Goal: Task Accomplishment & Management: Manage account settings

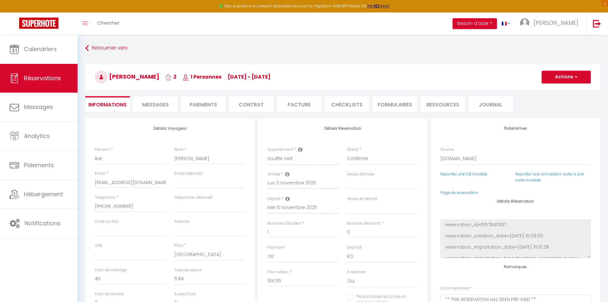
select select "ES"
select select
select select "14"
select select "2"
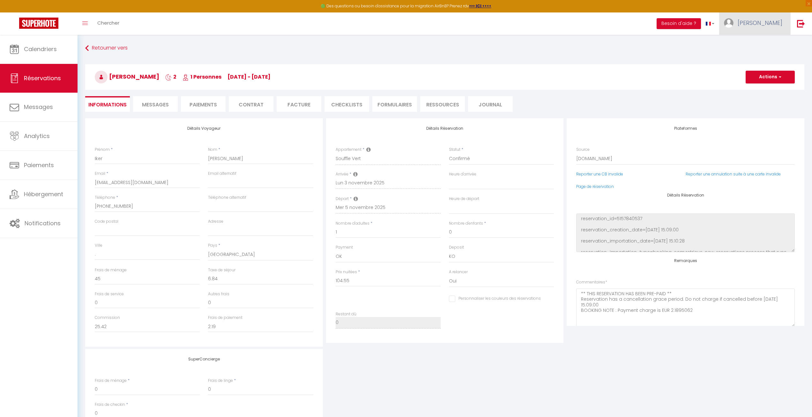
click at [608, 31] on link "[PERSON_NAME]" at bounding box center [755, 23] width 71 height 22
click at [608, 45] on link "Paramètres" at bounding box center [765, 44] width 47 height 11
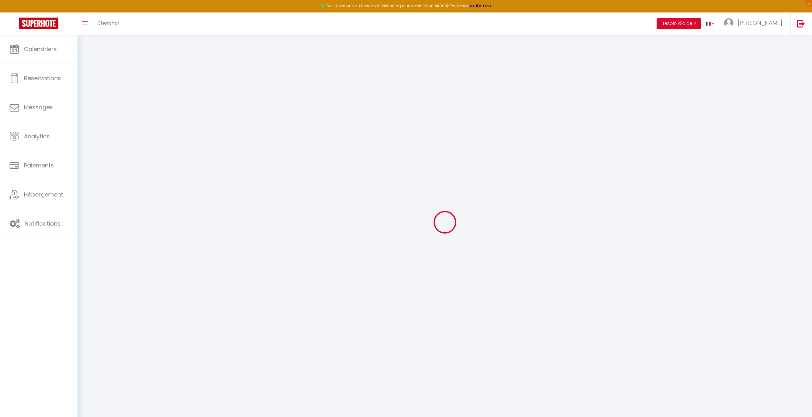
type input "gVSyyvty8ngpyNqHSd5c7CcrU"
type input "rG4m6njcDafNblg4HY2i2g9Ja"
type input "[URL][DOMAIN_NAME]"
select select "fr"
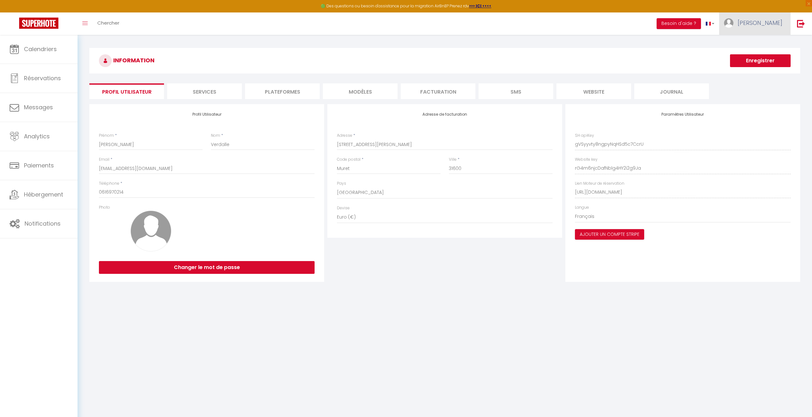
click at [608, 23] on span "[PERSON_NAME]" at bounding box center [760, 23] width 45 height 8
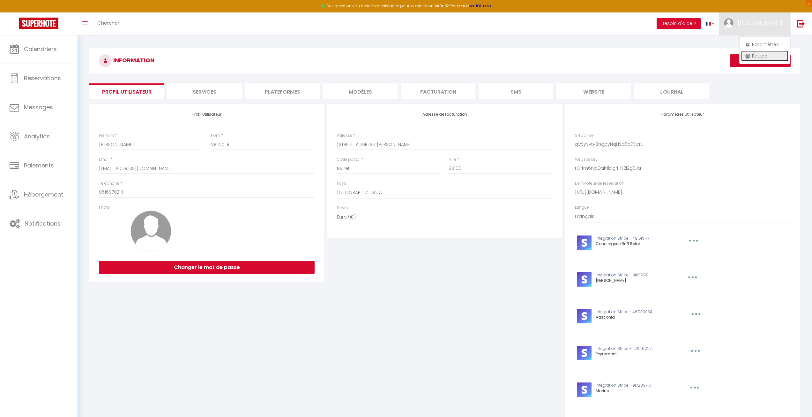
click at [608, 59] on link "Équipe" at bounding box center [765, 55] width 47 height 11
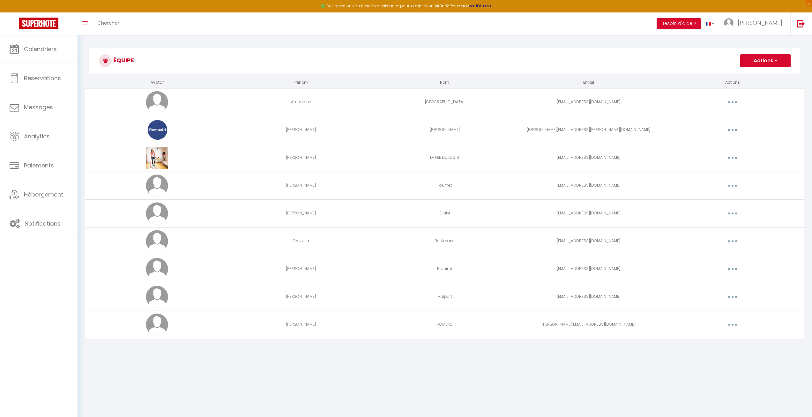
click at [608, 301] on button "button" at bounding box center [733, 324] width 18 height 10
click at [608, 301] on link "Editer" at bounding box center [716, 339] width 47 height 11
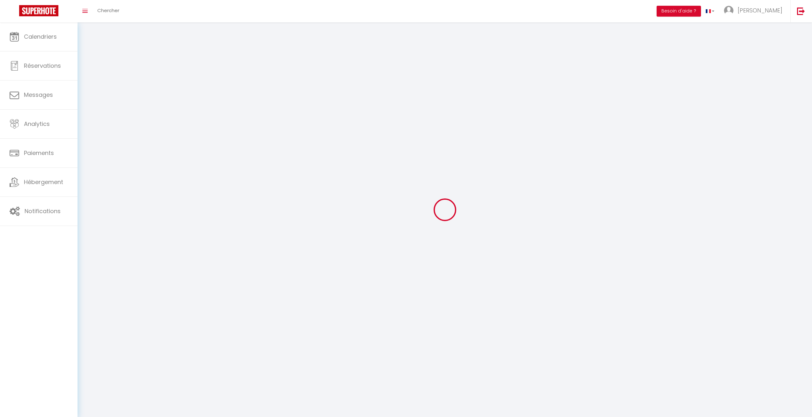
type input "[PERSON_NAME]"
type input "ROMERO"
type input "[PERSON_NAME][EMAIL_ADDRESS][DOMAIN_NAME]"
type textarea "[URL][DOMAIN_NAME]"
checkbox input "false"
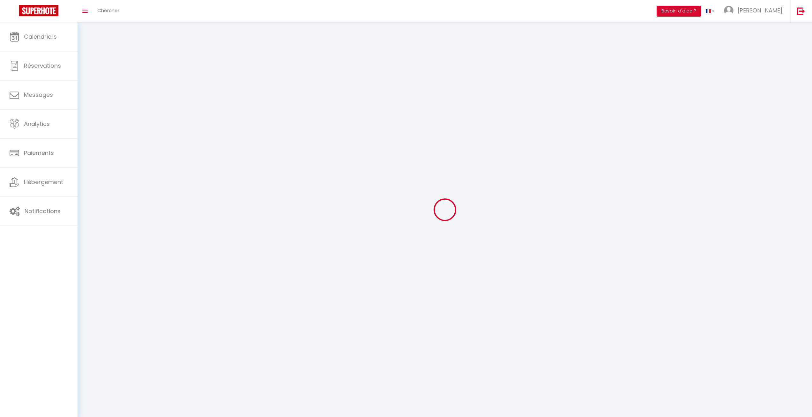
checkbox input "false"
checkbox input "true"
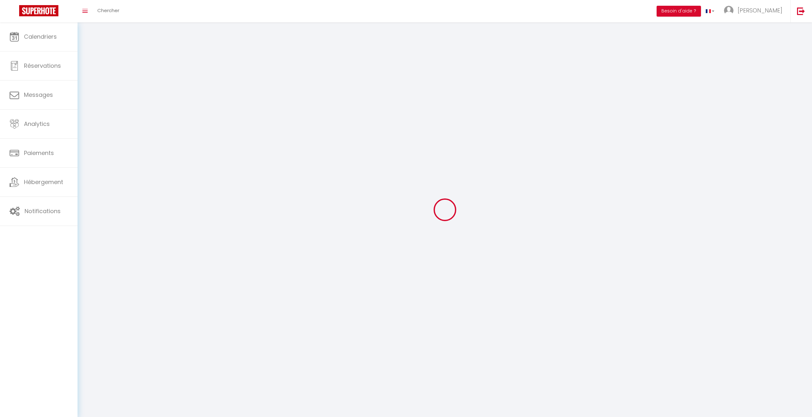
checkbox input "true"
checkbox input "false"
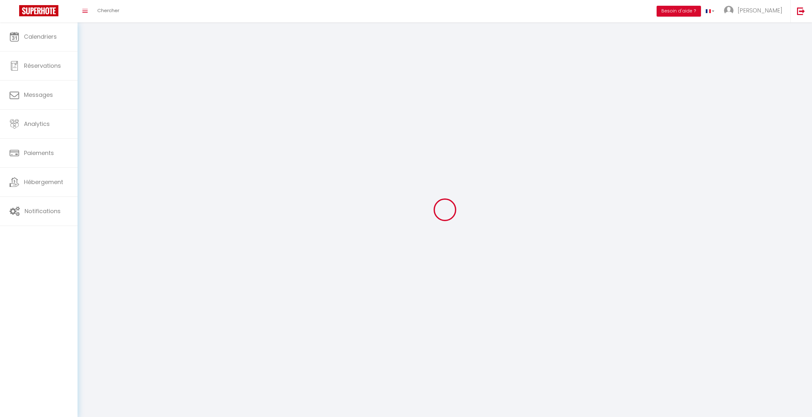
checkbox input "false"
select select
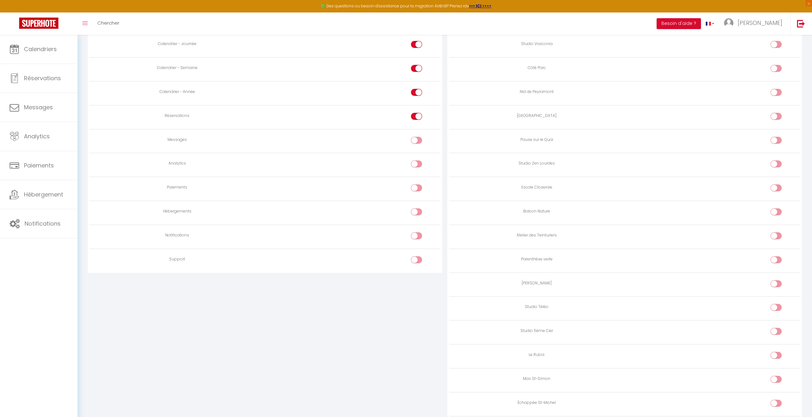
scroll to position [494, 0]
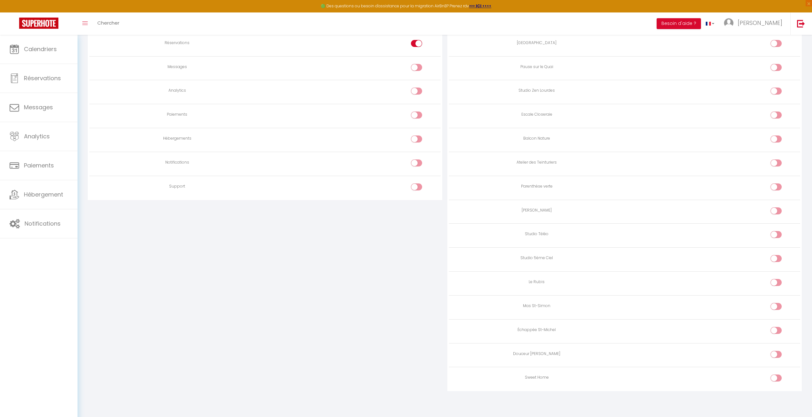
drag, startPoint x: 787, startPoint y: 377, endPoint x: 782, endPoint y: 377, distance: 5.5
click at [608, 301] on input "checkbox" at bounding box center [781, 379] width 11 height 10
checkbox input "true"
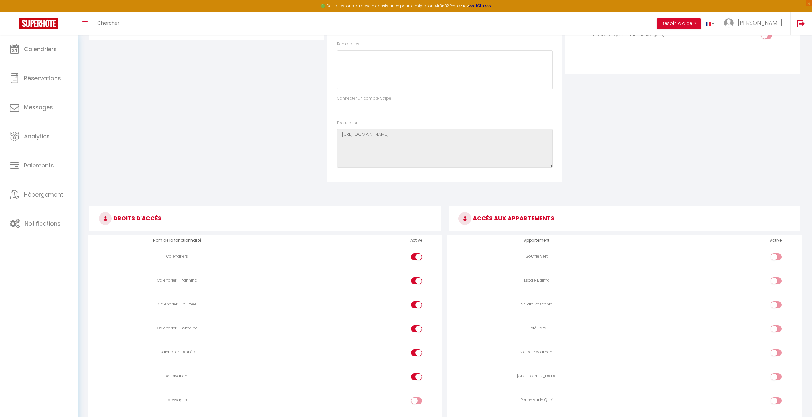
scroll to position [0, 0]
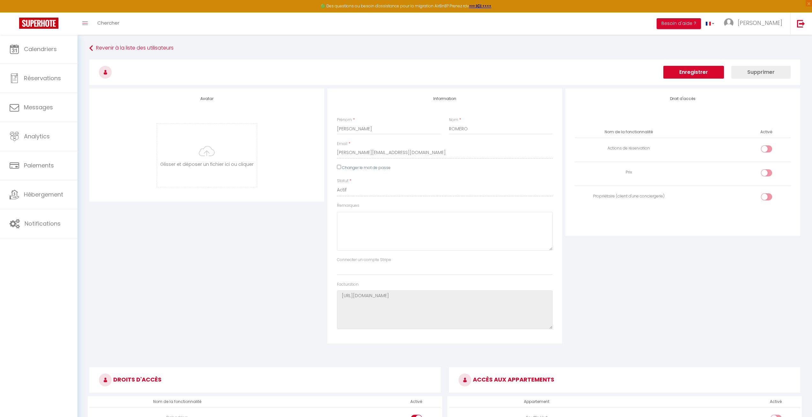
click at [608, 75] on button "Enregistrer" at bounding box center [694, 72] width 61 height 13
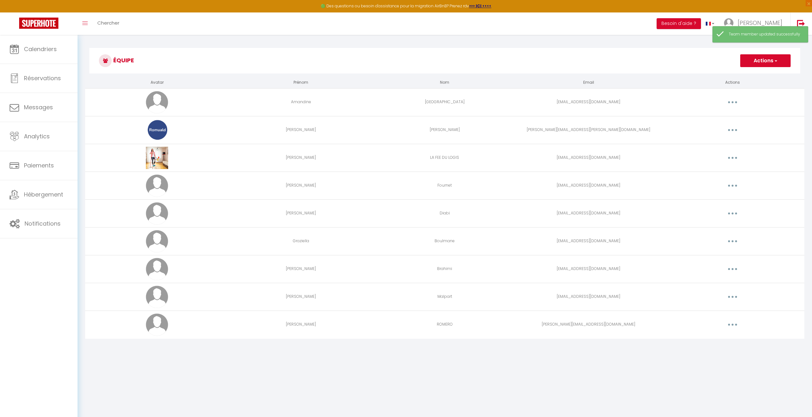
click at [608, 301] on button "button" at bounding box center [733, 324] width 18 height 10
click at [608, 301] on link "Editer" at bounding box center [716, 339] width 47 height 11
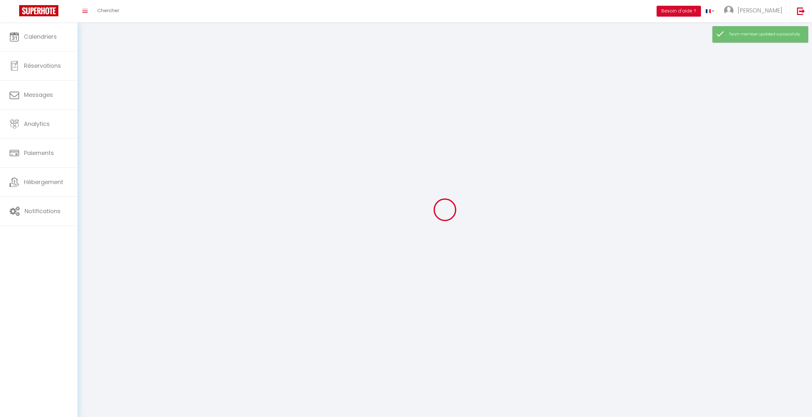
type input "[PERSON_NAME]"
type input "ROMERO"
type input "[PERSON_NAME][EMAIL_ADDRESS][DOMAIN_NAME]"
type textarea "[URL][DOMAIN_NAME]"
checkbox input "false"
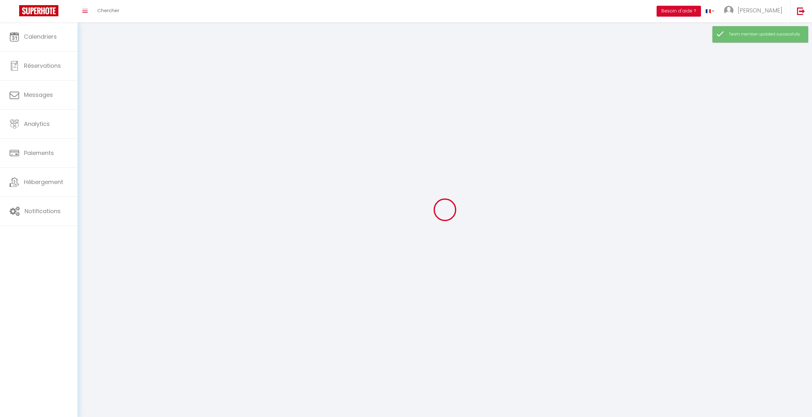
checkbox input "false"
checkbox input "true"
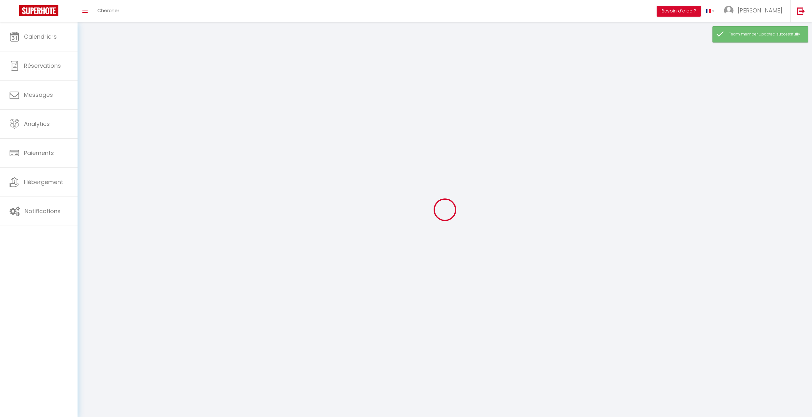
checkbox input "true"
checkbox input "false"
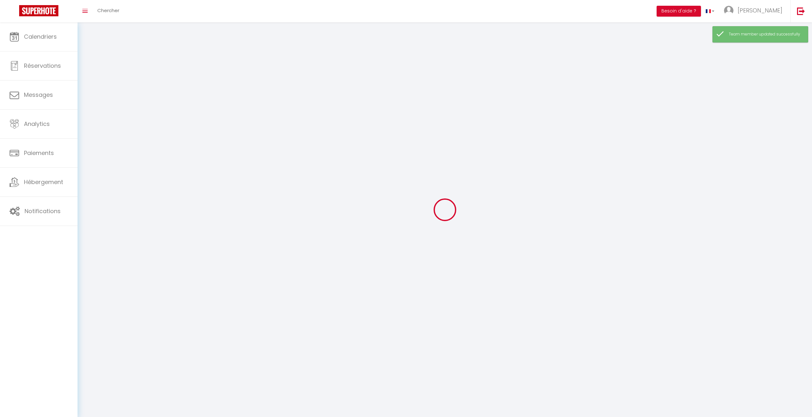
checkbox input "false"
select select
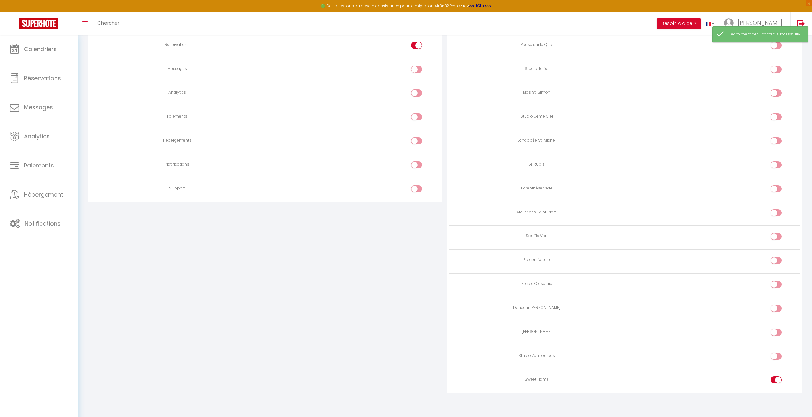
scroll to position [494, 0]
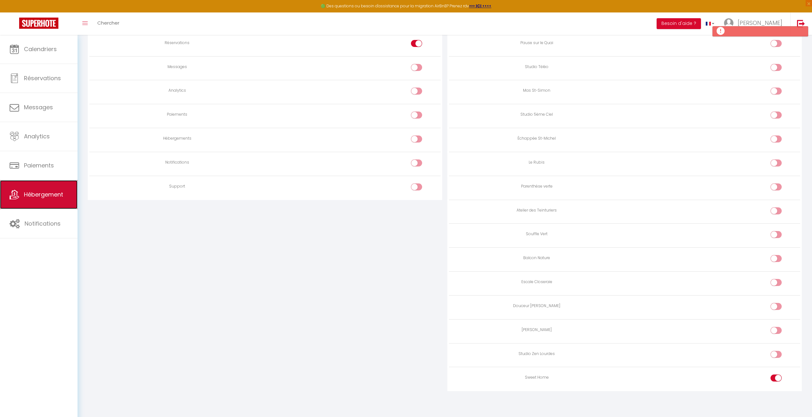
click at [51, 198] on span "Hébergement" at bounding box center [43, 194] width 39 height 8
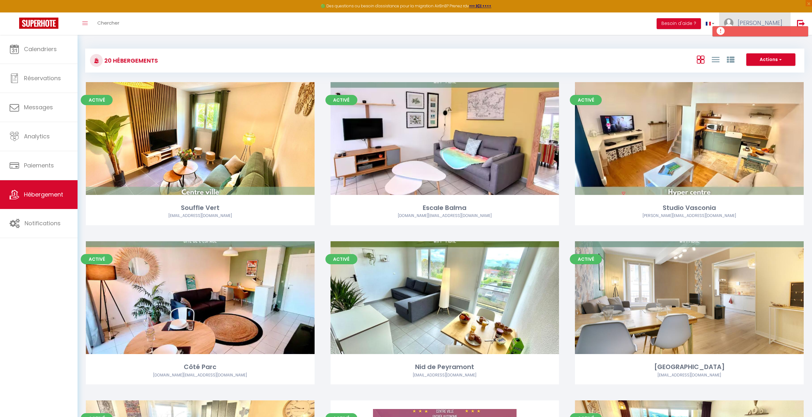
click at [608, 18] on link "[PERSON_NAME]" at bounding box center [755, 23] width 71 height 22
click at [608, 58] on link "Équipe" at bounding box center [765, 55] width 47 height 11
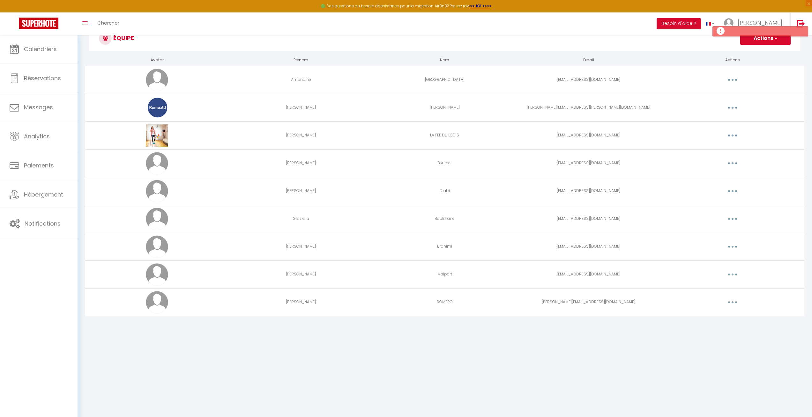
scroll to position [35, 0]
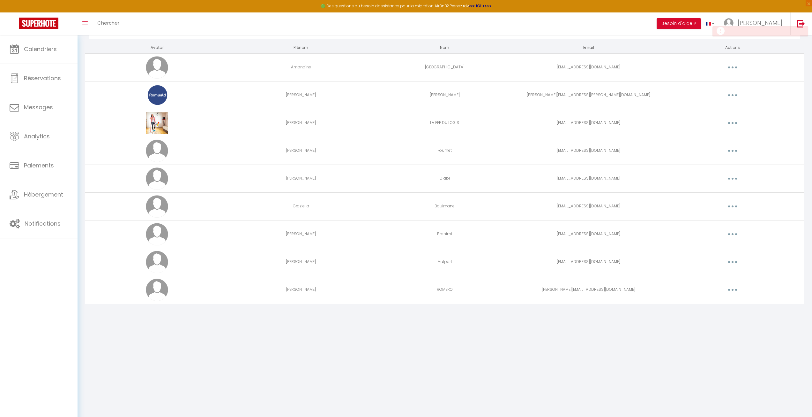
click at [608, 289] on button "button" at bounding box center [733, 289] width 18 height 10
click at [608, 301] on link "Editer" at bounding box center [716, 304] width 47 height 11
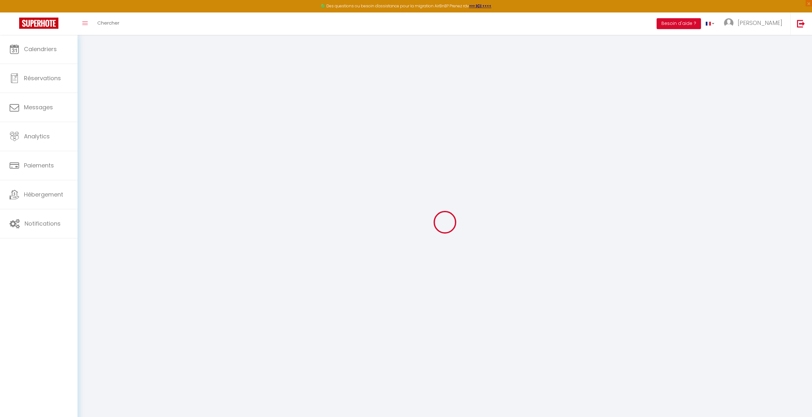
type input "[PERSON_NAME]"
type input "ROMERO"
type input "[PERSON_NAME][EMAIL_ADDRESS][DOMAIN_NAME]"
type textarea "[URL][DOMAIN_NAME]"
checkbox input "false"
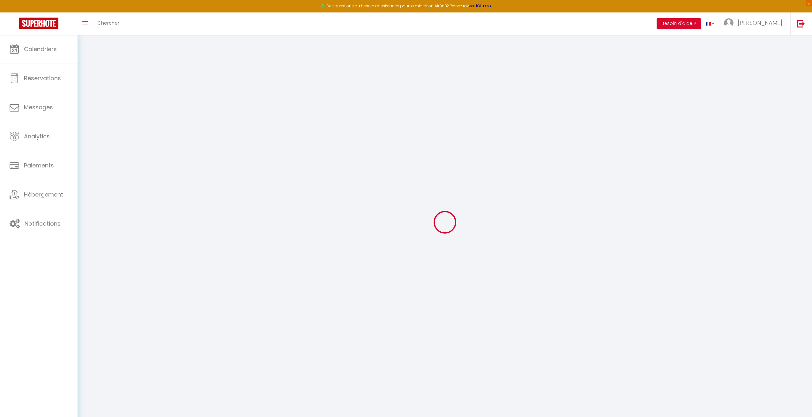
checkbox input "false"
checkbox input "true"
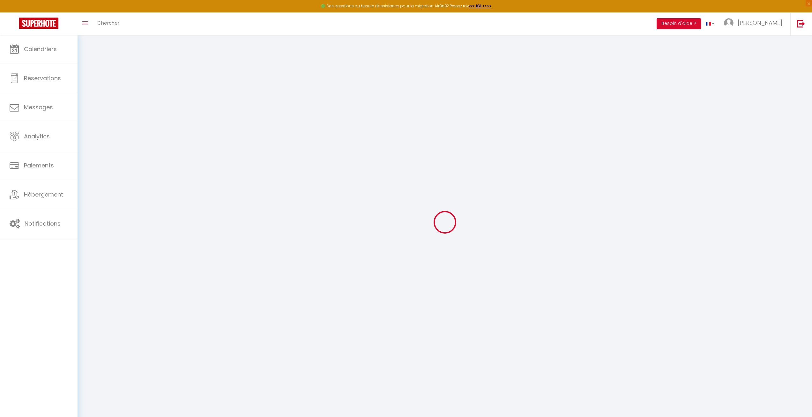
checkbox input "true"
checkbox input "false"
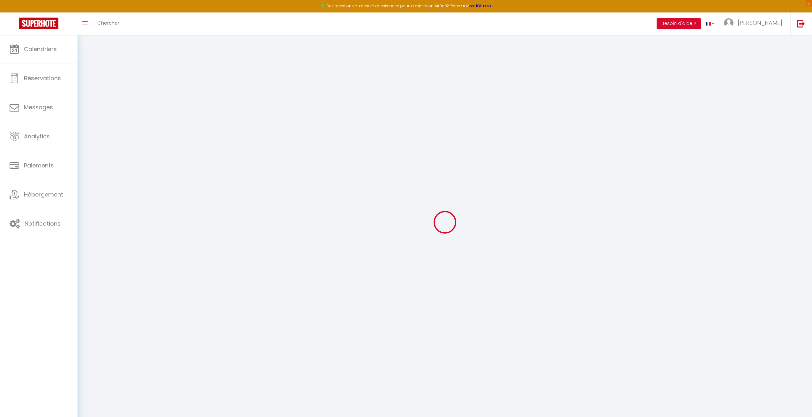
checkbox input "false"
select select
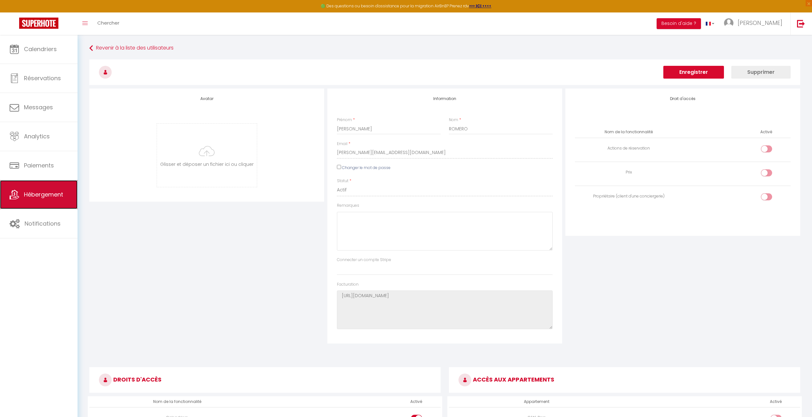
click at [52, 196] on span "Hébergement" at bounding box center [43, 194] width 39 height 8
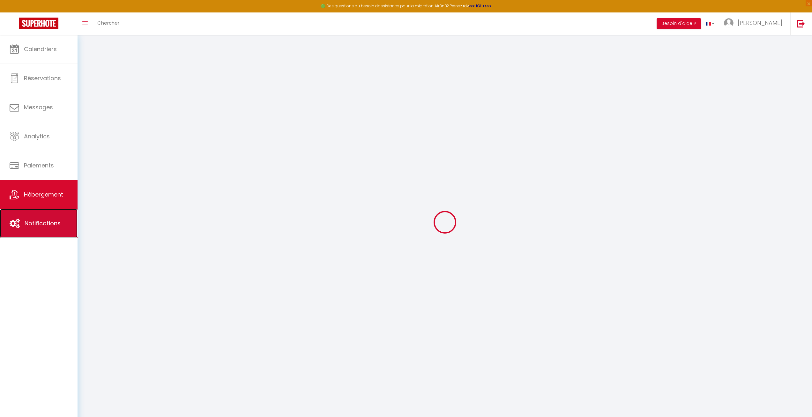
click at [38, 226] on span "Notifications" at bounding box center [43, 223] width 36 height 8
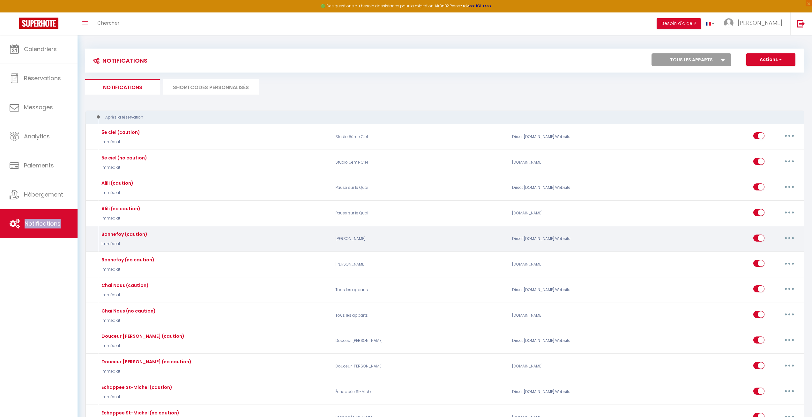
select select
checkbox input "false"
select select
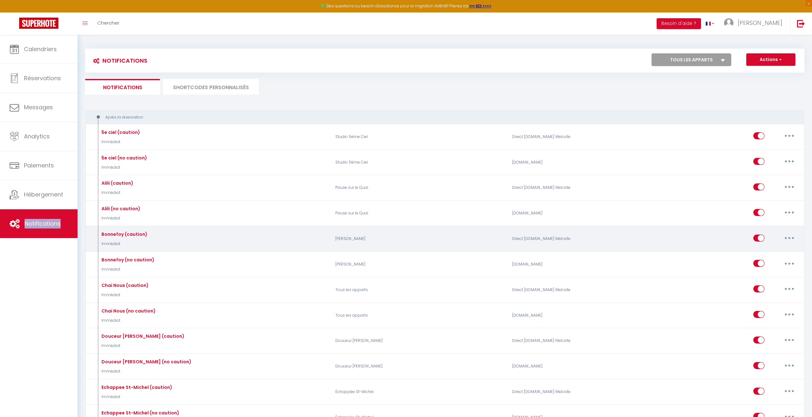
checkbox input "false"
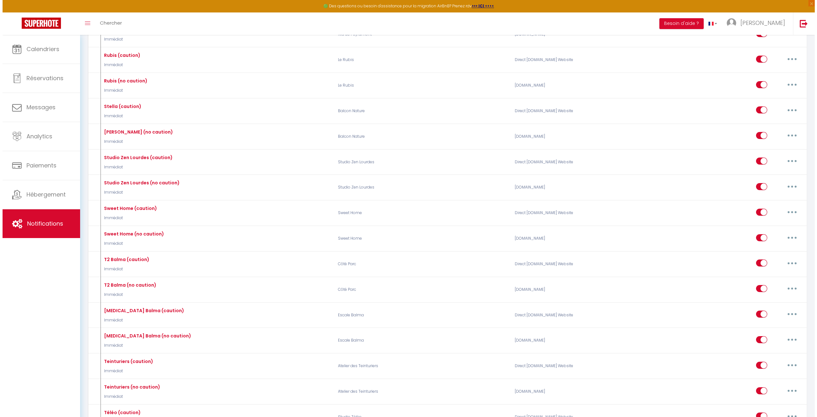
scroll to position [1645, 0]
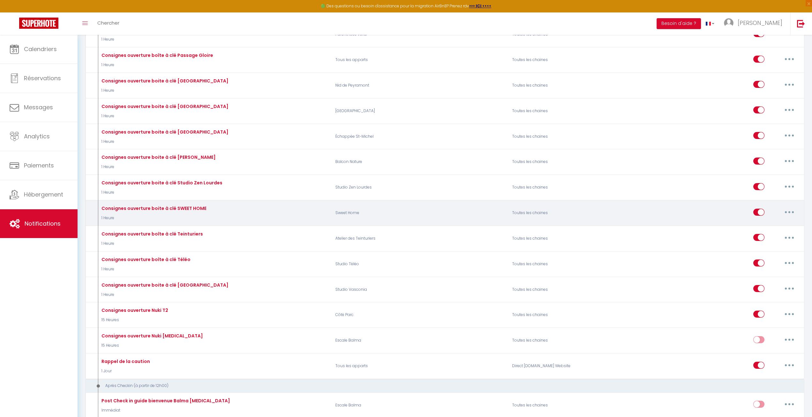
click at [608, 208] on button "button" at bounding box center [790, 212] width 18 height 10
click at [608, 223] on link "Editer" at bounding box center [773, 226] width 47 height 11
type input "Consignes ouverture boite à clé SWEET HOME"
select select "1 Heure"
select select "if_deposit_is_paid"
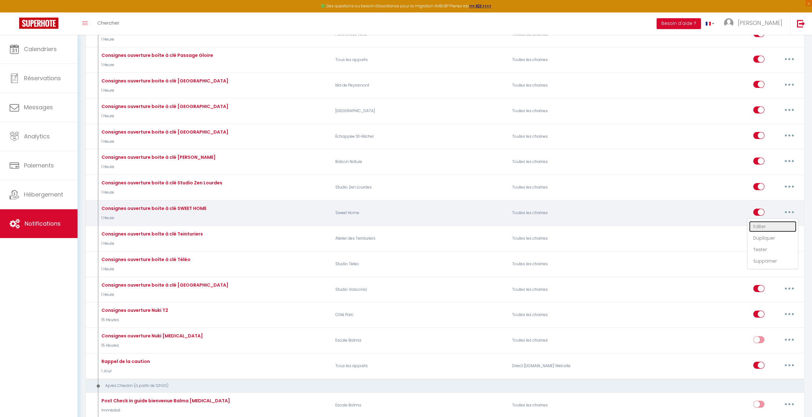
checkbox input "true"
checkbox input "false"
radio input "true"
type input "Instructions d'arrivée"
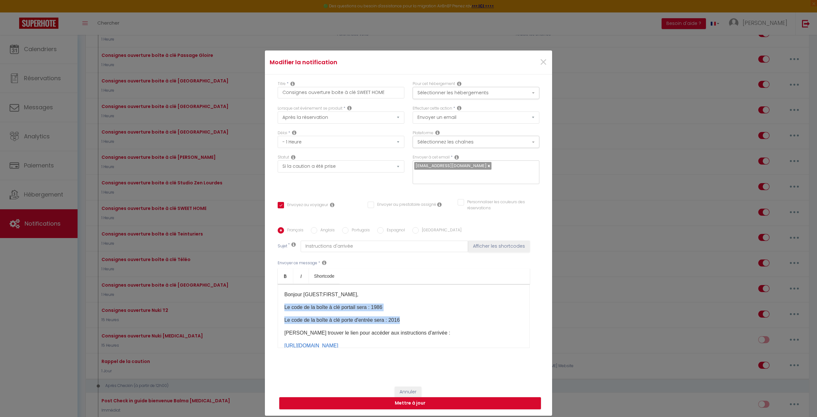
drag, startPoint x: 410, startPoint y: 321, endPoint x: 277, endPoint y: 300, distance: 134.0
click at [278, 300] on div "Bonjour [GUEST:FIRST_NAME], Le code de la boîte à clé portail sera : 1986 Le co…" at bounding box center [404, 316] width 252 height 64
copy div "Le code de la boîte à clé portail sera : 1986 Le code de la boîte à clé porte d…"
click at [449, 301] on div "Bonjour [GUEST:FIRST_NAME], ​ Le code de la boîte à clé portail sera : 1986 Le …" at bounding box center [404, 316] width 252 height 64
drag, startPoint x: 434, startPoint y: 323, endPoint x: 282, endPoint y: 306, distance: 152.9
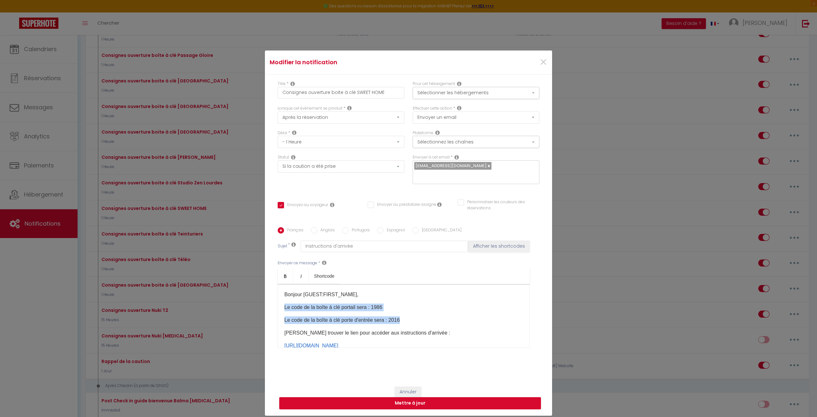
click at [282, 301] on div "Bonjour [GUEST:FIRST_NAME], ​ Le code de la boîte à clé portail sera : 1986 Le …" at bounding box center [404, 316] width 252 height 64
copy div "​ Le code de la boîte à clé portail sera : 1986 Le code de la boîte à clé porte…"
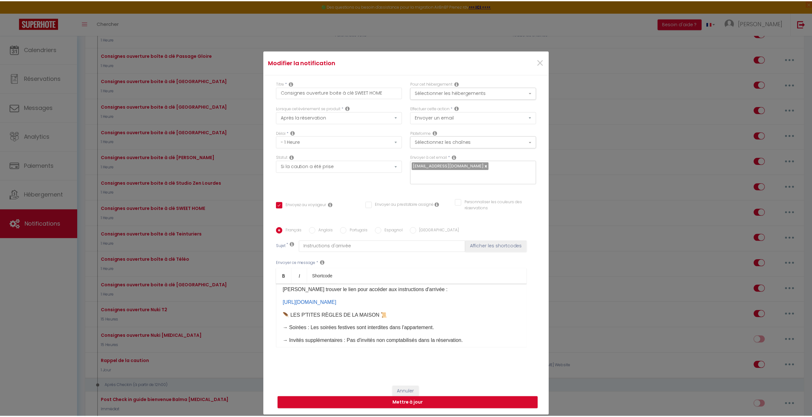
scroll to position [32, 0]
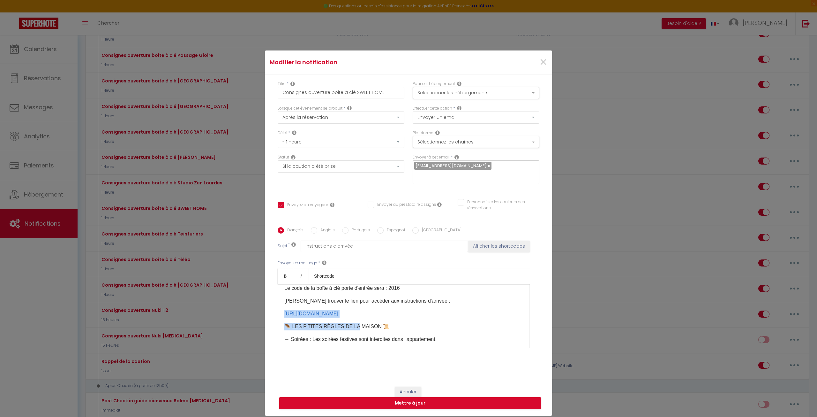
drag, startPoint x: 348, startPoint y: 333, endPoint x: 257, endPoint y: 308, distance: 93.9
click at [257, 301] on div "Modifier la notification × Titre * Consignes ouverture boite à clé SWEET HOME P…" at bounding box center [408, 208] width 817 height 417
click at [336, 294] on div "Bonjour [GUEST:FIRST_NAME], ​ Le code de la boîte à clé portail sera : 1986 Le …" at bounding box center [404, 316] width 252 height 64
drag, startPoint x: 281, startPoint y: 300, endPoint x: 406, endPoint y: 329, distance: 128.5
click at [406, 301] on div "Bonjour [GUEST:FIRST_NAME], ​ Le code de la boîte à clé portail sera : 1986 Le …" at bounding box center [404, 316] width 252 height 64
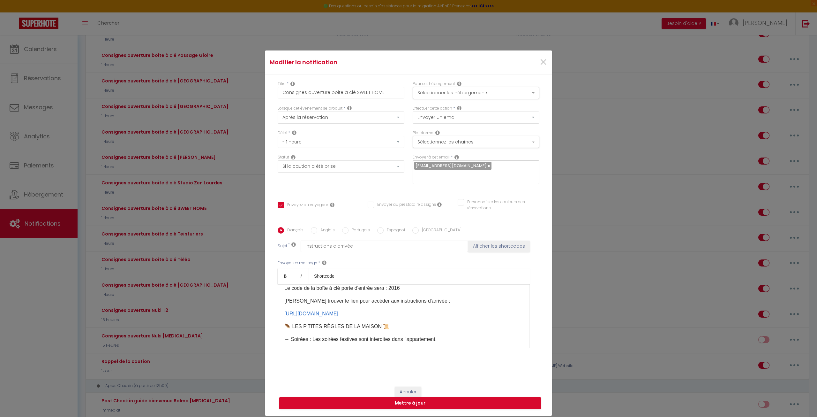
copy div "Veuillez trouver le lien pour accéder aux instructions d'arrivée : [URL][DOMAIN…"
click at [430, 298] on p "[PERSON_NAME] trouver le lien pour accéder aux instructions d'arrivée :" at bounding box center [403, 301] width 239 height 8
click at [608, 204] on div "Modifier la notification × Titre * Consignes ouverture boite à clé SWEET HOME P…" at bounding box center [408, 208] width 817 height 417
click at [540, 59] on span "×" at bounding box center [544, 62] width 8 height 19
